Goal: Task Accomplishment & Management: Manage account settings

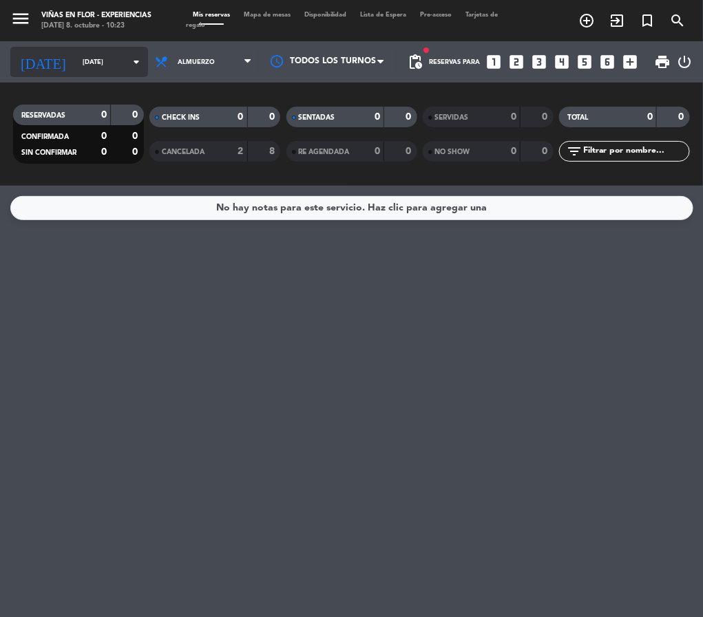
click at [93, 52] on input "[DATE]" at bounding box center [121, 62] width 90 height 21
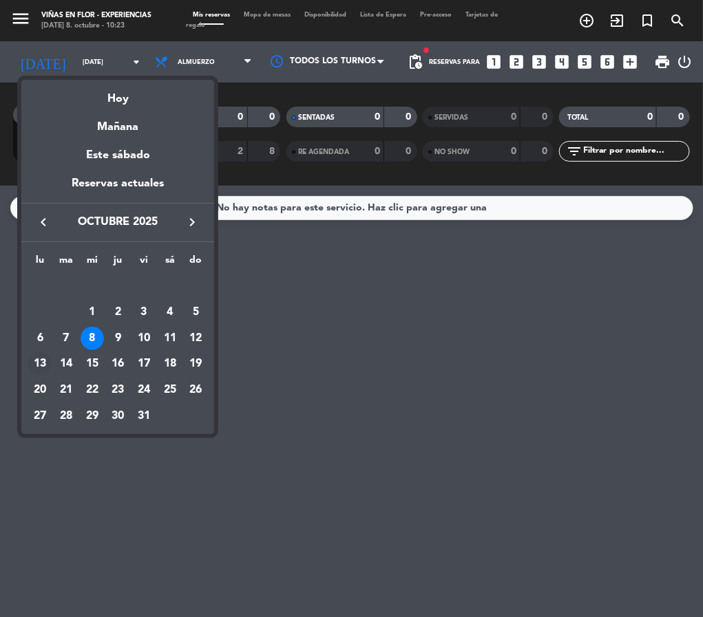
click at [40, 361] on div "13" at bounding box center [39, 363] width 23 height 23
type input "[DATE]"
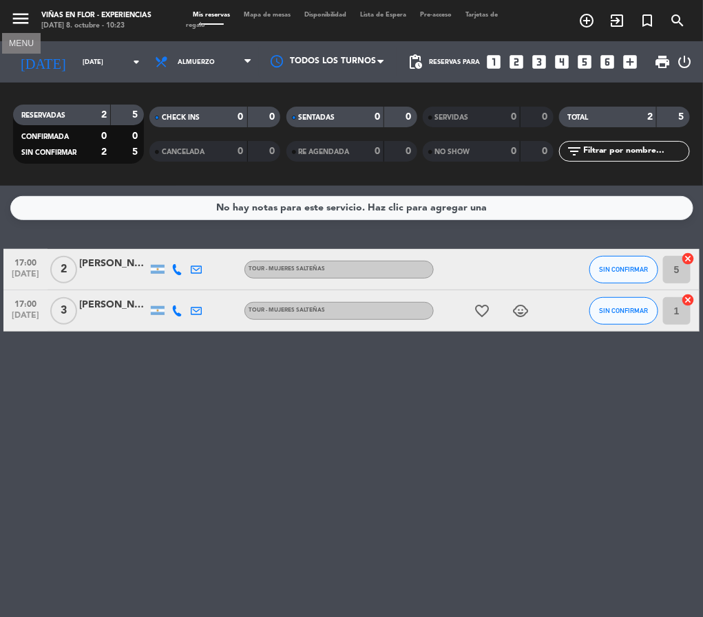
click at [21, 19] on icon "menu" at bounding box center [20, 18] width 21 height 21
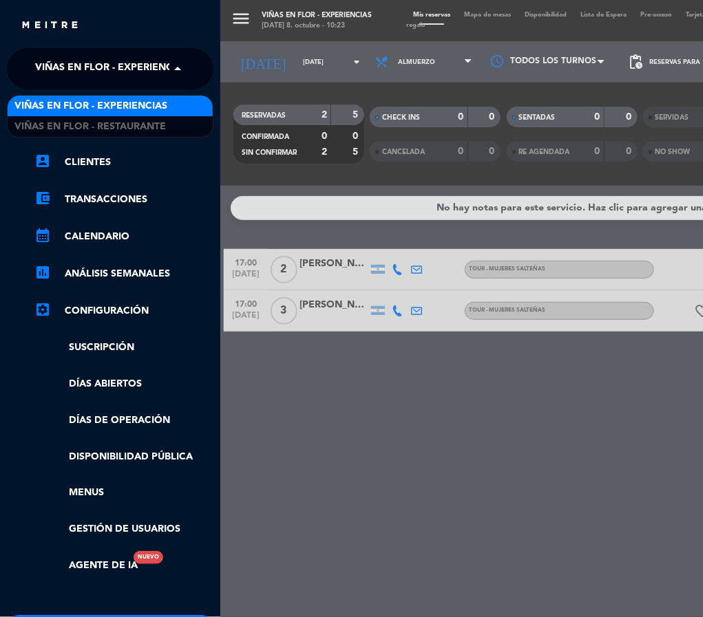
click at [97, 79] on span "Viñas en Flor - Experiencias" at bounding box center [111, 68] width 153 height 29
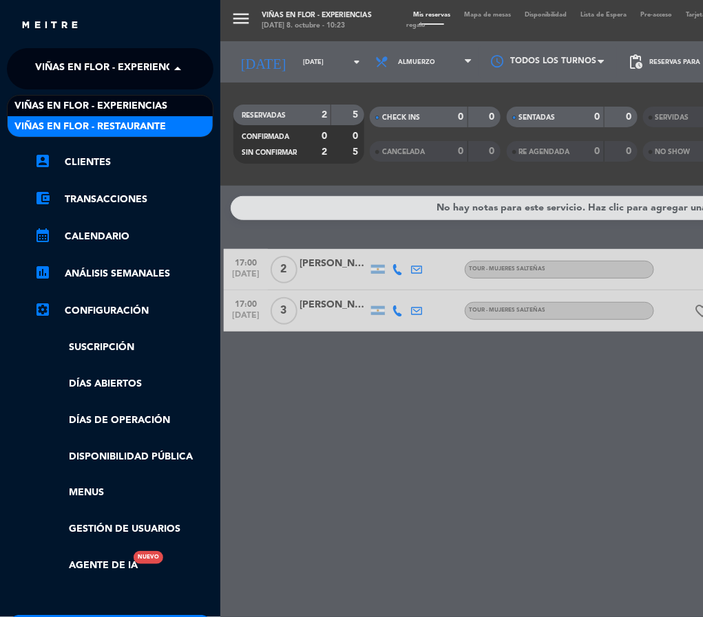
click at [101, 119] on span "Viñas en Flor - Restaurante" at bounding box center [89, 127] width 151 height 16
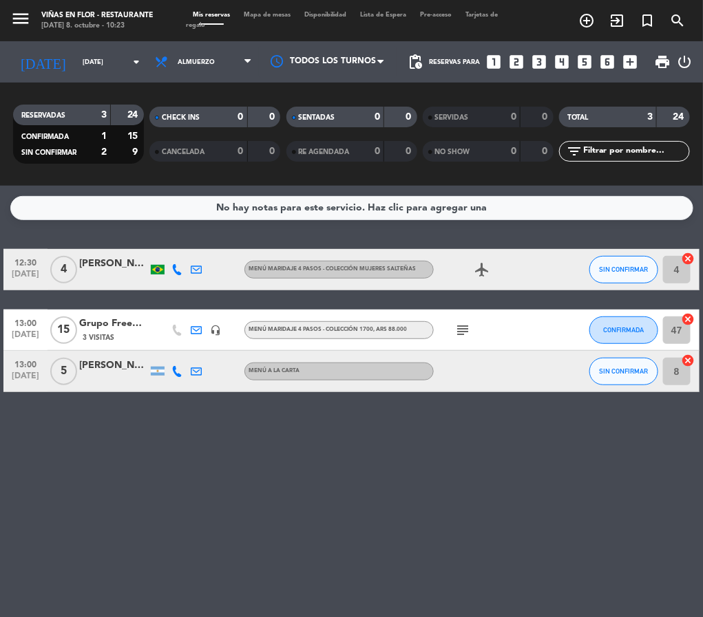
click at [118, 333] on div "3 Visitas" at bounding box center [113, 338] width 69 height 12
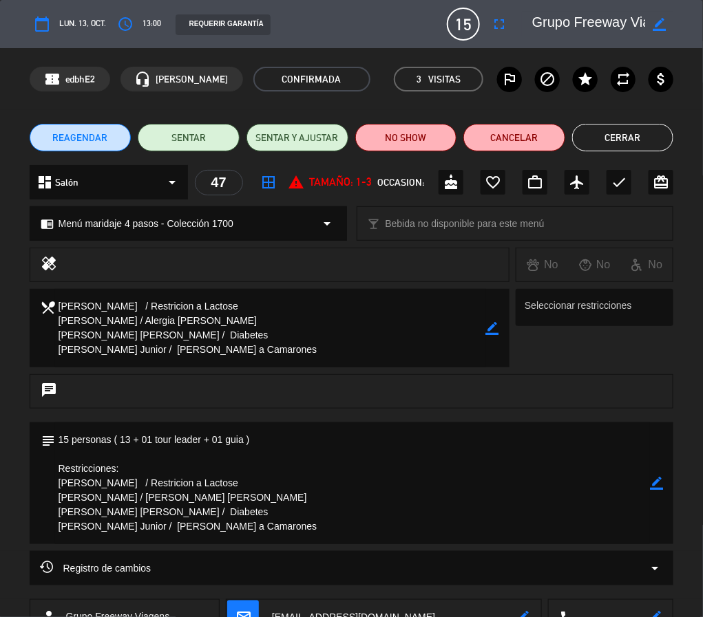
click at [234, 321] on textarea at bounding box center [270, 328] width 431 height 78
click at [482, 321] on textarea at bounding box center [270, 328] width 431 height 78
click at [496, 329] on icon "border_color" at bounding box center [492, 328] width 13 height 13
click at [310, 308] on textarea at bounding box center [270, 328] width 431 height 78
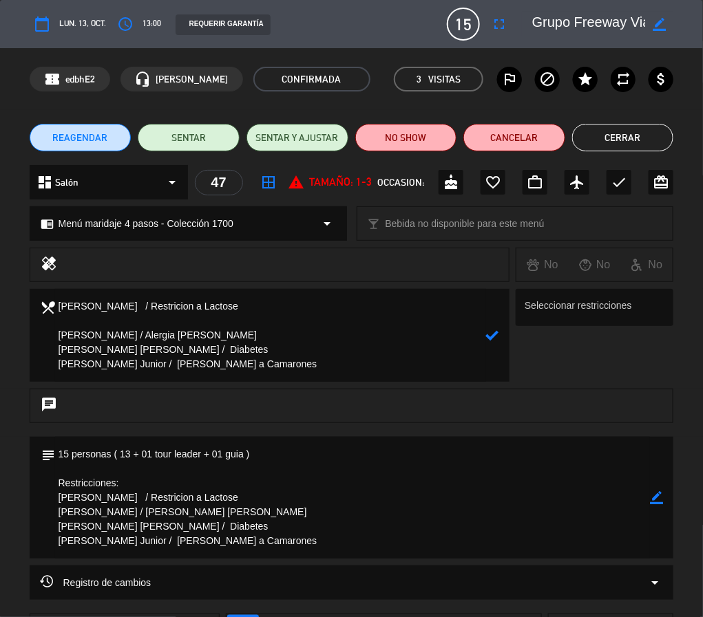
paste textarea "[PERSON_NAME]"
click at [256, 326] on textarea at bounding box center [270, 335] width 431 height 93
paste textarea "/ Restricion a Lactose"
click at [211, 317] on textarea at bounding box center [270, 335] width 431 height 93
drag, startPoint x: 310, startPoint y: 358, endPoint x: 5, endPoint y: 293, distance: 311.7
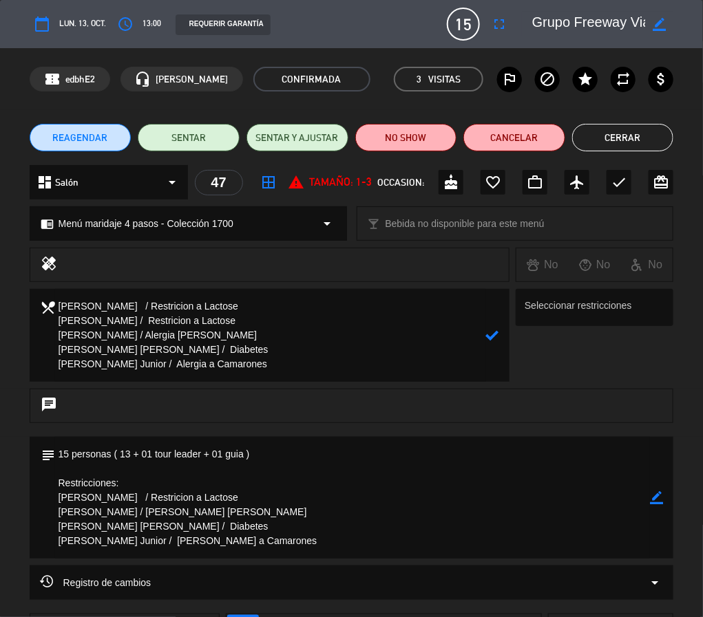
click at [5, 293] on div "local_dining Seleccionar restricciones" at bounding box center [351, 339] width 703 height 100
click at [193, 319] on textarea at bounding box center [270, 335] width 431 height 93
drag, startPoint x: 59, startPoint y: 321, endPoint x: 192, endPoint y: 321, distance: 133.5
click at [192, 321] on textarea at bounding box center [270, 335] width 431 height 93
drag, startPoint x: 197, startPoint y: 318, endPoint x: 52, endPoint y: 320, distance: 145.2
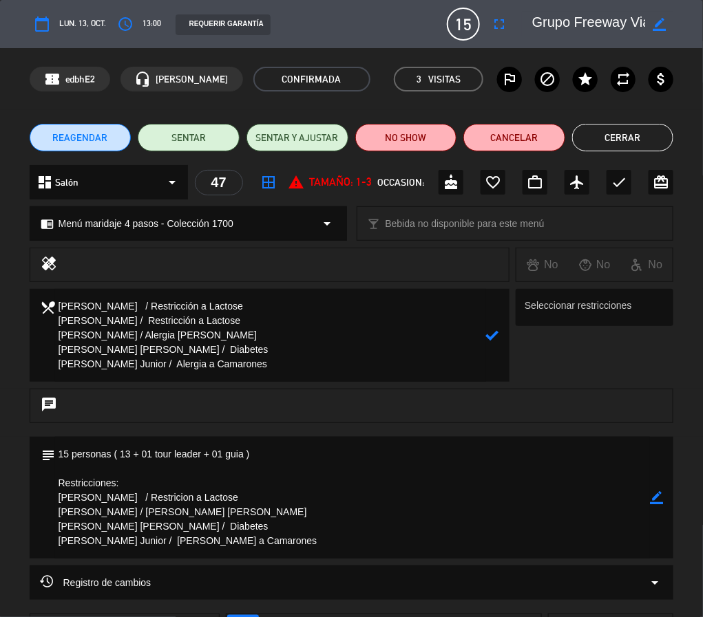
click at [52, 320] on div "local_dining" at bounding box center [270, 335] width 480 height 93
paste textarea "[PERSON_NAME]"
drag, startPoint x: 187, startPoint y: 323, endPoint x: 256, endPoint y: 323, distance: 69.5
click at [256, 323] on textarea at bounding box center [270, 335] width 431 height 93
paste textarea "Alimentos derivados de cerdo"
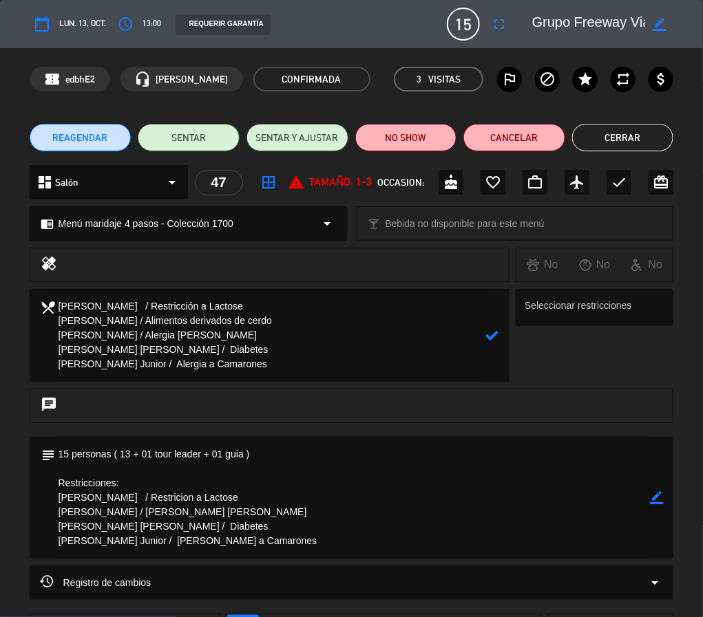
click at [277, 349] on textarea at bounding box center [270, 335] width 431 height 93
drag, startPoint x: 326, startPoint y: 361, endPoint x: 21, endPoint y: 295, distance: 312.0
click at [21, 295] on div "local_dining Seleccionar restricciones" at bounding box center [351, 339] width 703 height 100
click at [484, 333] on textarea at bounding box center [270, 335] width 431 height 93
type textarea "[PERSON_NAME] / Restricción a Lactose [PERSON_NAME] / Alimentos derivados de ce…"
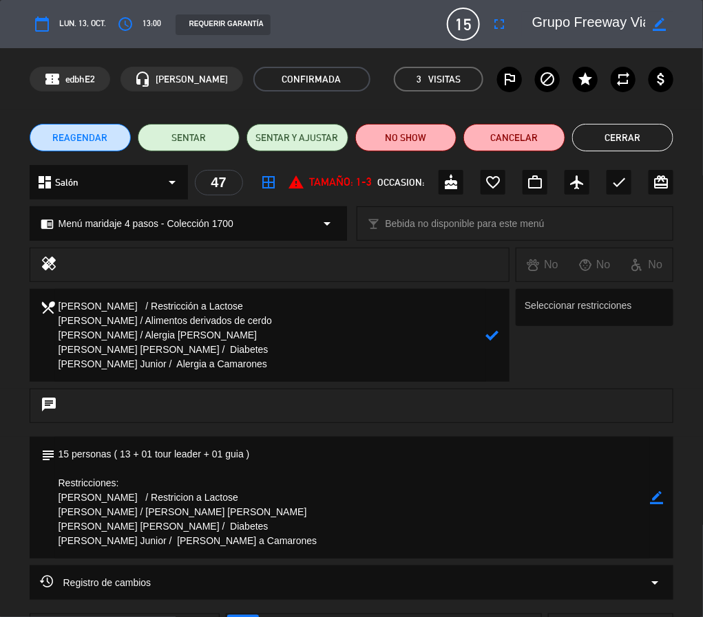
click at [500, 335] on div "local_dining" at bounding box center [270, 335] width 480 height 93
click at [492, 335] on icon at bounding box center [492, 335] width 13 height 13
click at [657, 498] on icon "border_color" at bounding box center [656, 497] width 13 height 13
drag, startPoint x: 312, startPoint y: 541, endPoint x: 56, endPoint y: 498, distance: 260.4
click at [56, 498] on textarea at bounding box center [352, 498] width 595 height 122
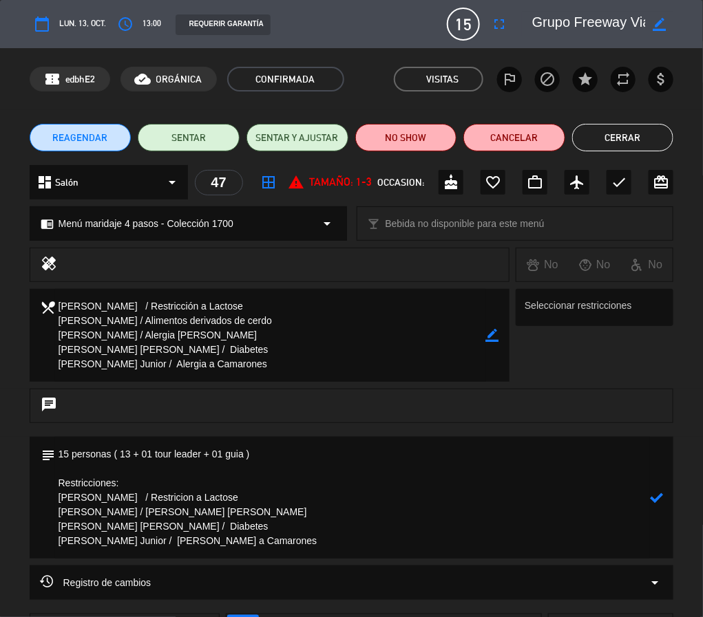
paste textarea "ción a Lactose [PERSON_NAME] / Alimentos derivados de cerdo"
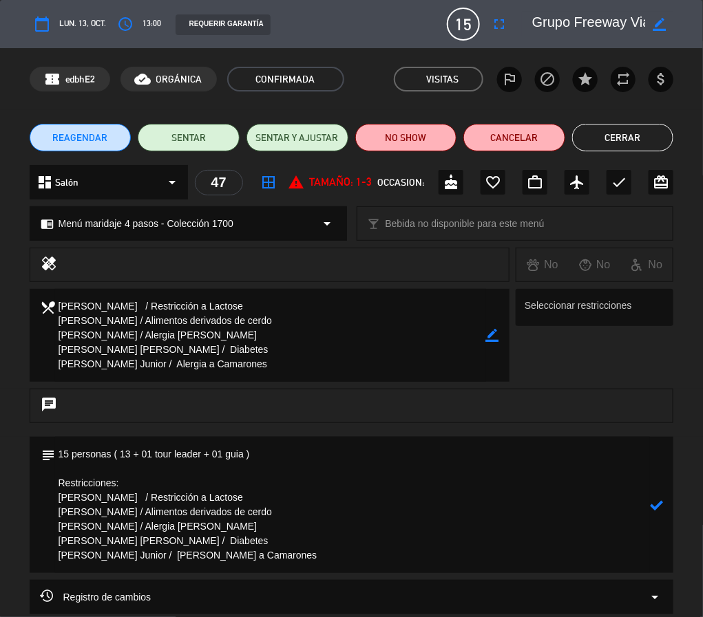
type textarea "15 personas ( 13 + 01 tour leader + 01 guia ) Restricciones: [PERSON_NAME] / Re…"
click at [655, 504] on icon at bounding box center [656, 505] width 13 height 13
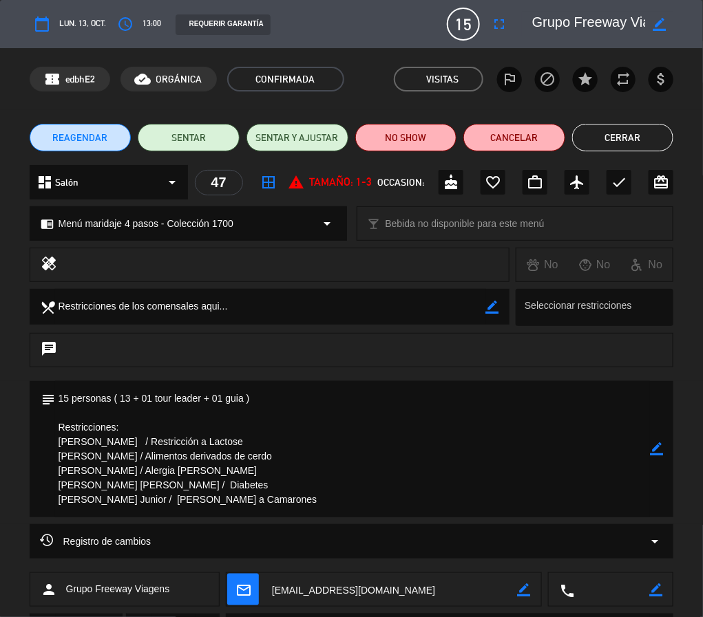
click at [646, 132] on button "Cerrar" at bounding box center [623, 138] width 102 height 28
